Goal: Information Seeking & Learning: Learn about a topic

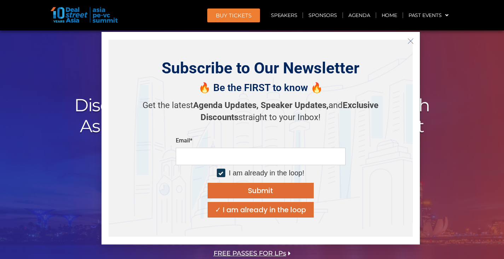
scroll to position [4, 0]
click at [410, 38] on icon "Close" at bounding box center [411, 41] width 6 height 6
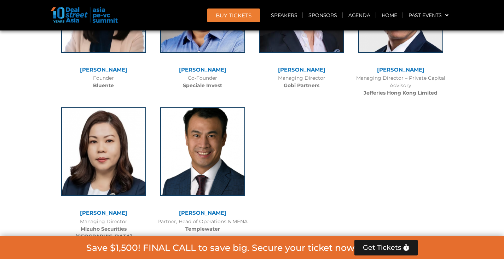
scroll to position [4654, 0]
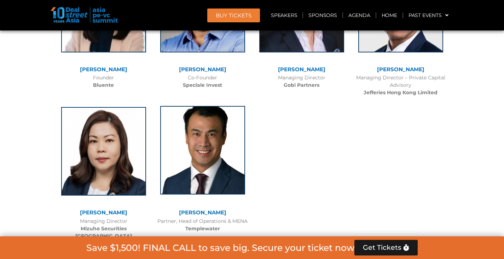
click at [215, 106] on img at bounding box center [202, 150] width 85 height 88
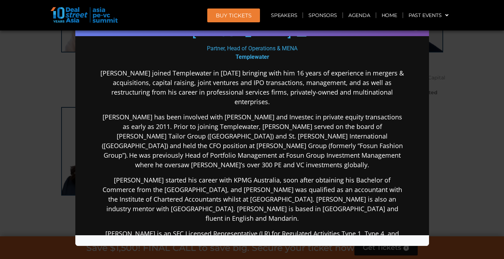
scroll to position [268, 0]
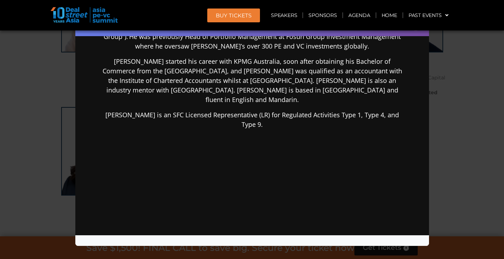
click at [465, 43] on div "Speaker Profile ×" at bounding box center [252, 129] width 504 height 259
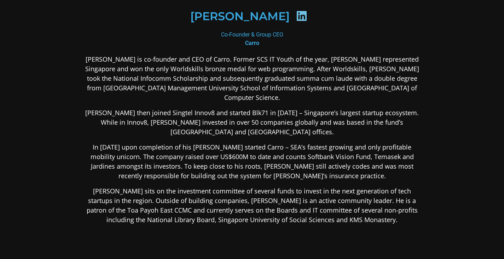
scroll to position [110, 0]
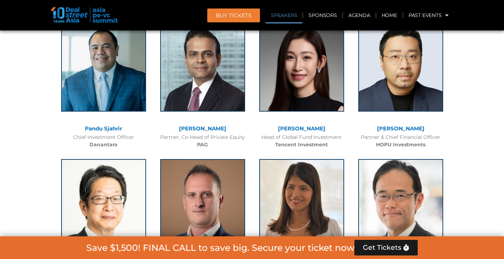
scroll to position [807, 0]
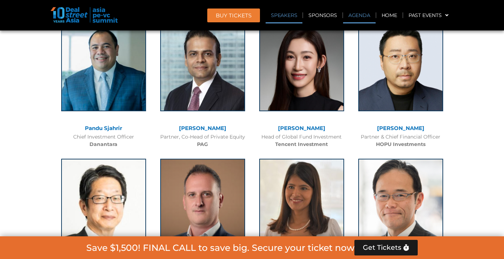
click at [355, 16] on link "Agenda" at bounding box center [359, 15] width 33 height 16
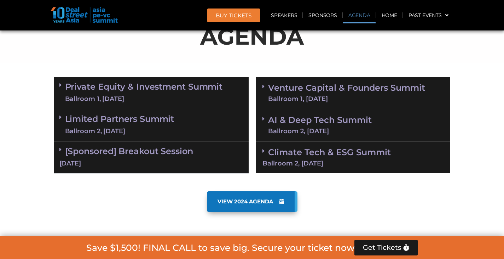
scroll to position [393, 0]
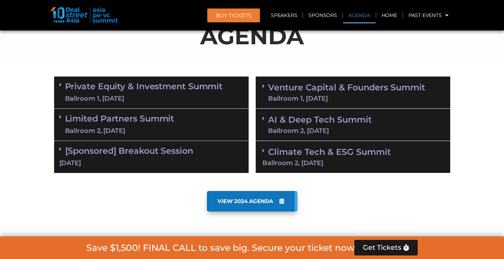
click at [295, 88] on link "Venture Capital & Founders​ Summit Ballroom 1, [DATE]" at bounding box center [346, 92] width 157 height 18
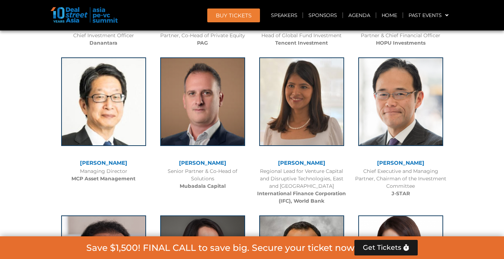
scroll to position [1822, 0]
